Goal: Task Accomplishment & Management: Manage account settings

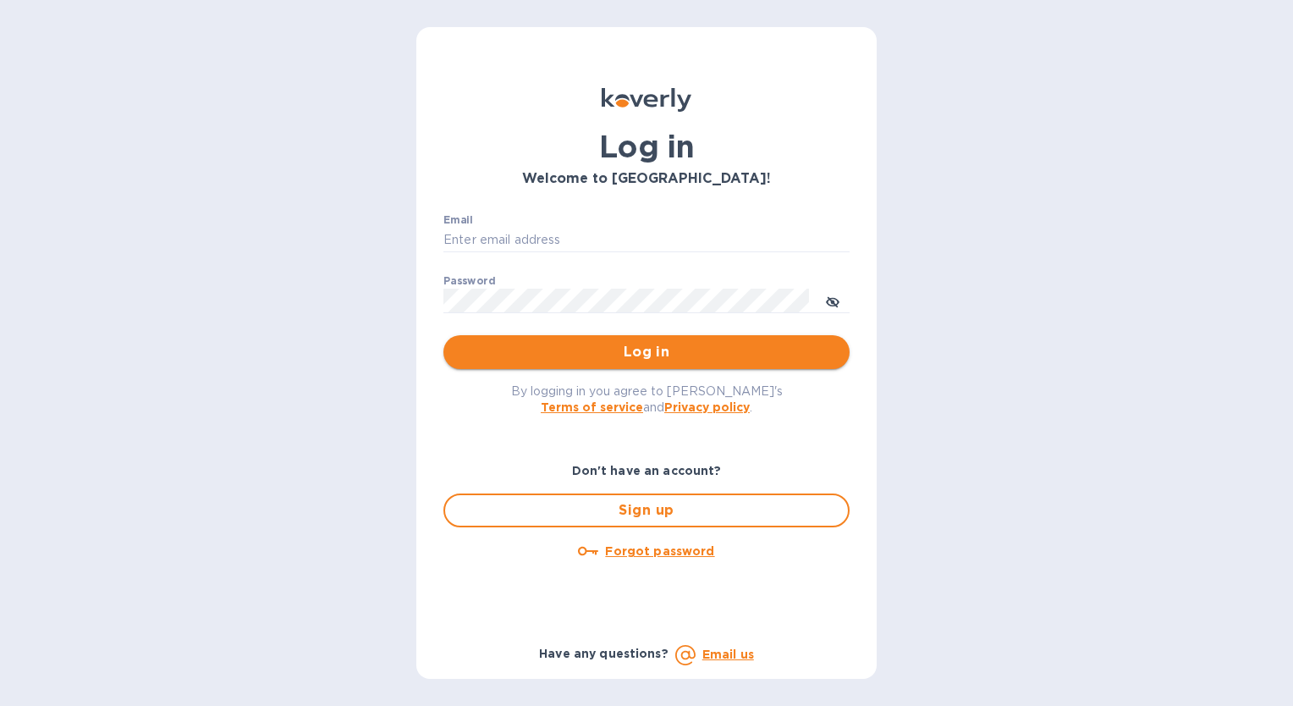
type input "[EMAIL_ADDRESS][DOMAIN_NAME]"
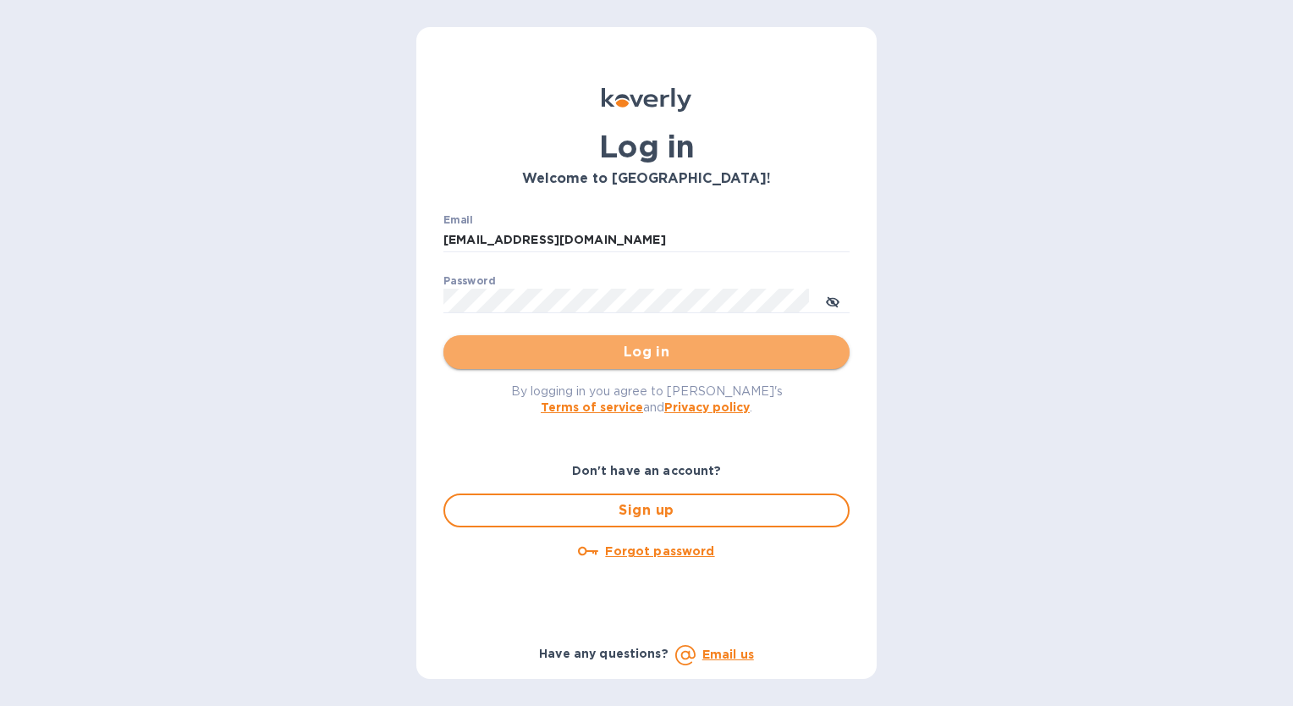
click at [646, 358] on span "Log in" at bounding box center [646, 352] width 379 height 20
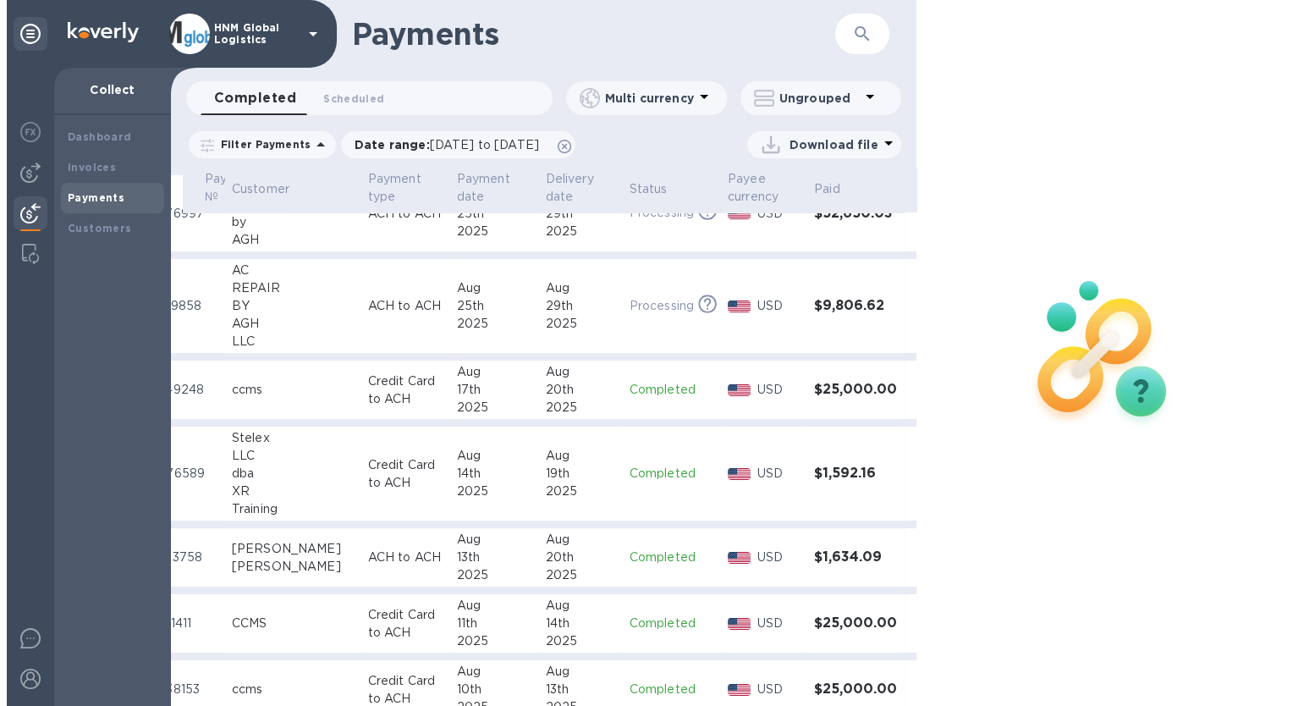
scroll to position [0, 62]
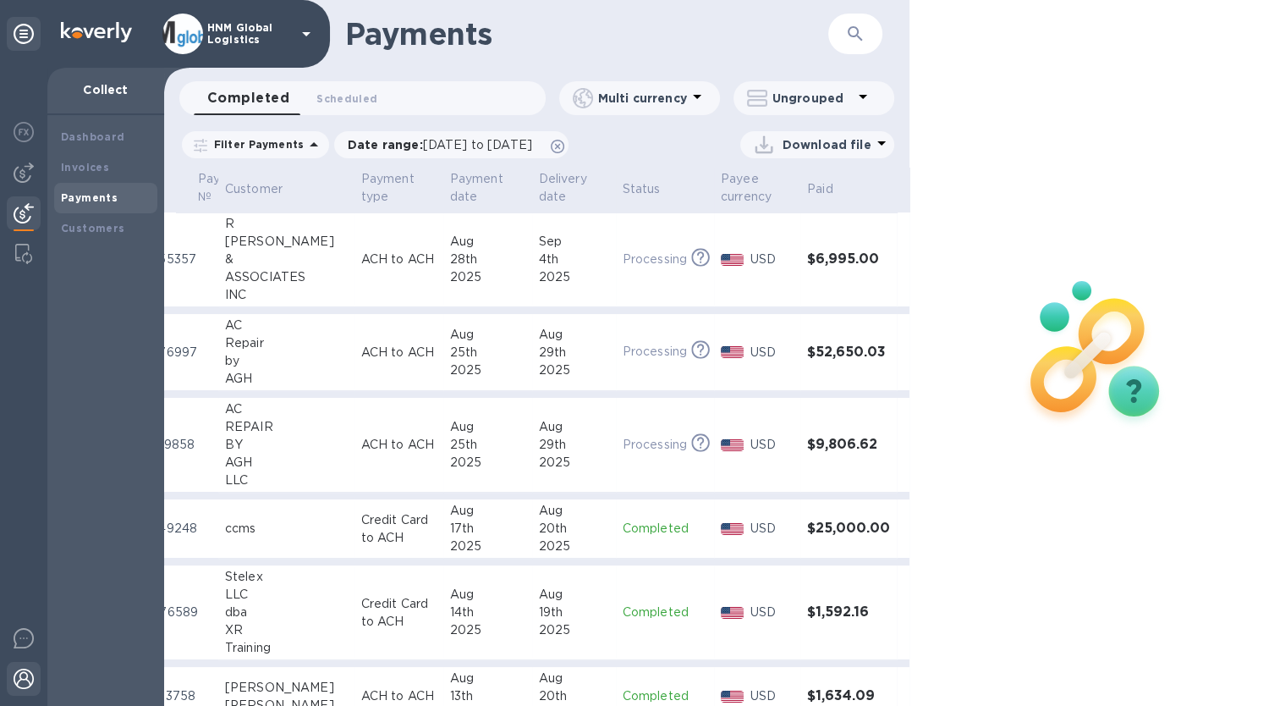
drag, startPoint x: 17, startPoint y: 678, endPoint x: 28, endPoint y: 676, distance: 11.1
click at [18, 678] on img at bounding box center [24, 678] width 20 height 20
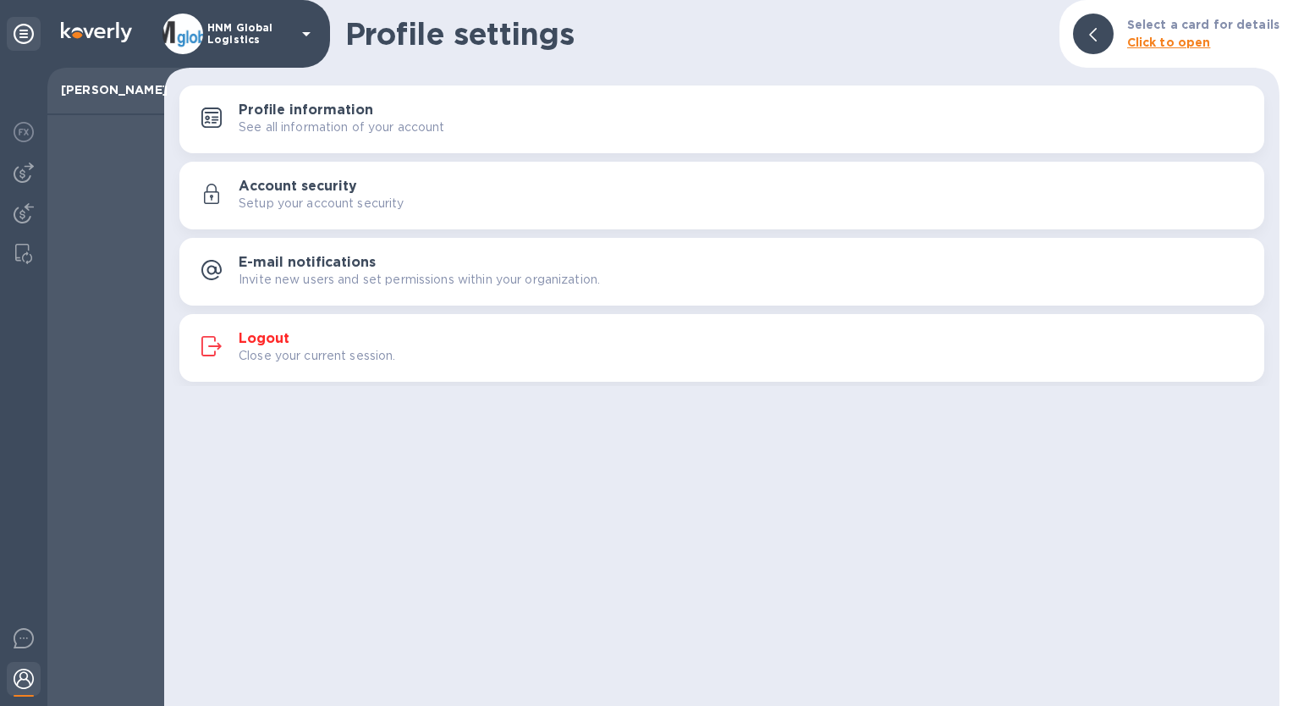
click at [24, 676] on img at bounding box center [24, 678] width 20 height 20
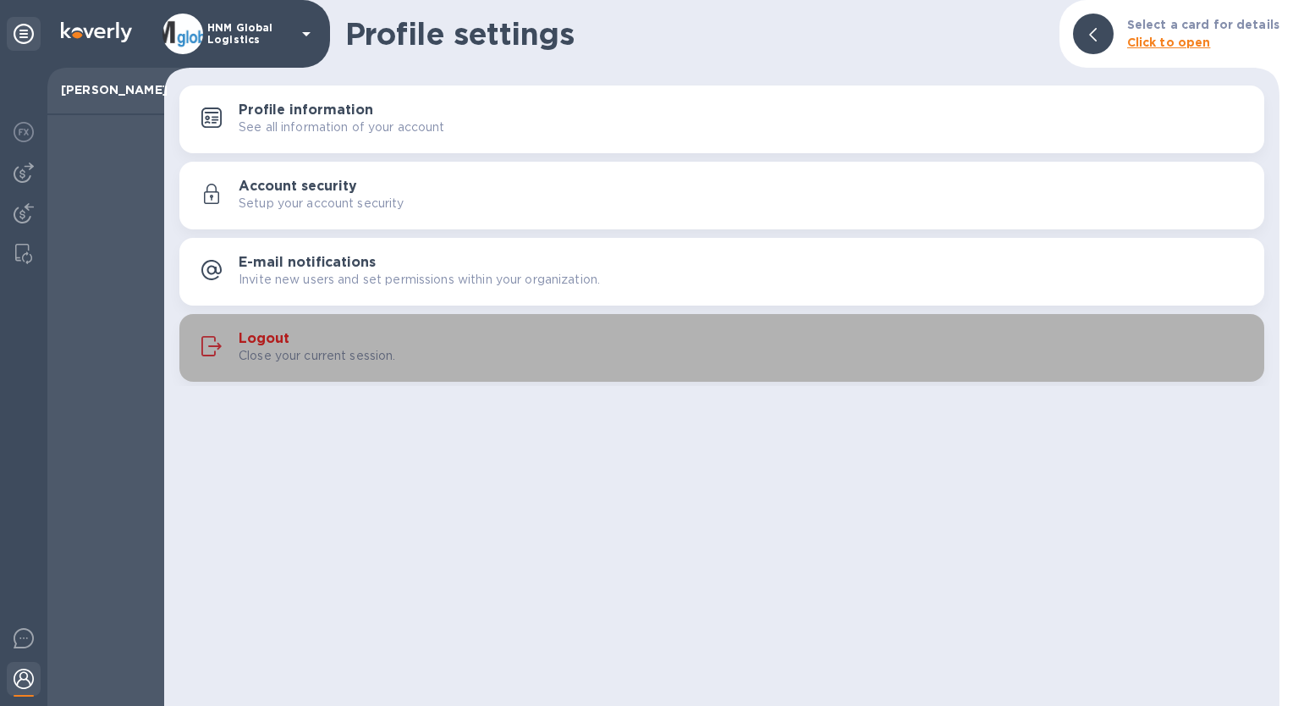
click at [274, 339] on h3 "Logout" at bounding box center [264, 339] width 51 height 16
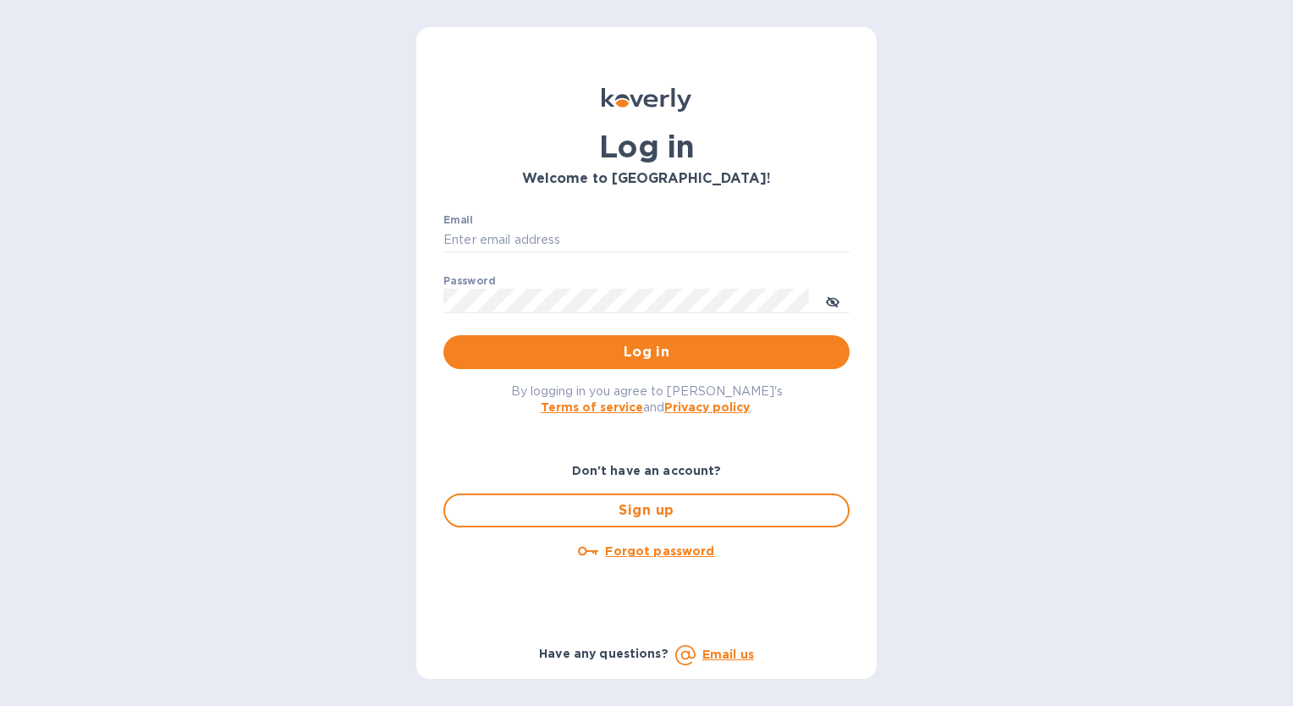
type input "[EMAIL_ADDRESS][DOMAIN_NAME]"
